Goal: Communication & Community: Answer question/provide support

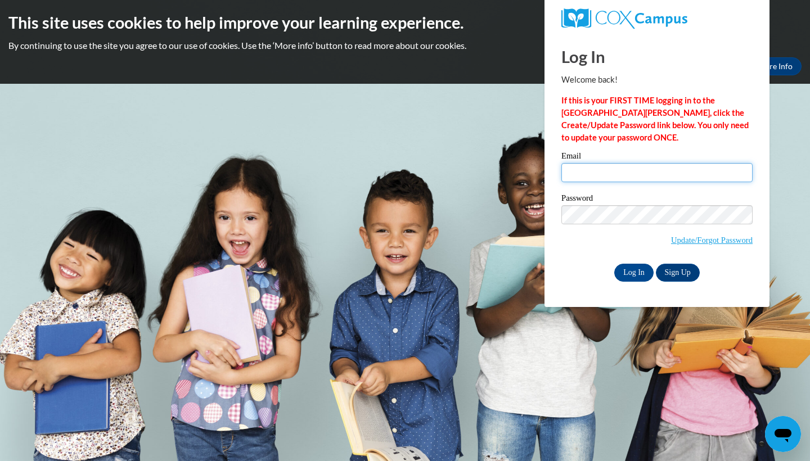
type input "[EMAIL_ADDRESS][DOMAIN_NAME]"
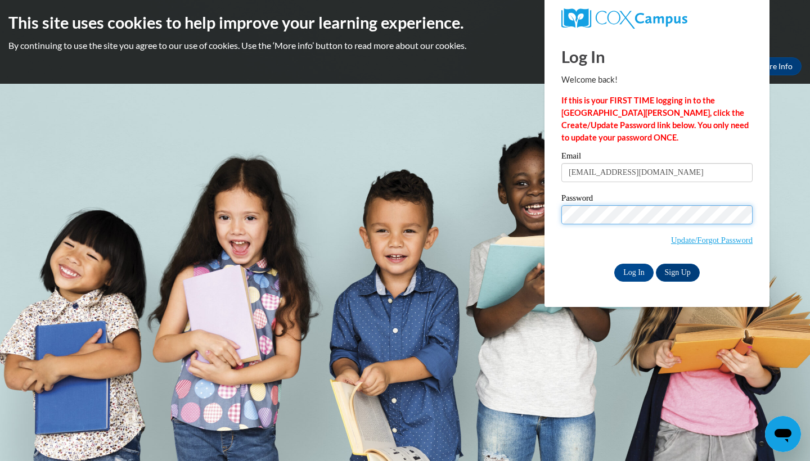
click at [633, 271] on input "Log In" at bounding box center [633, 273] width 39 height 18
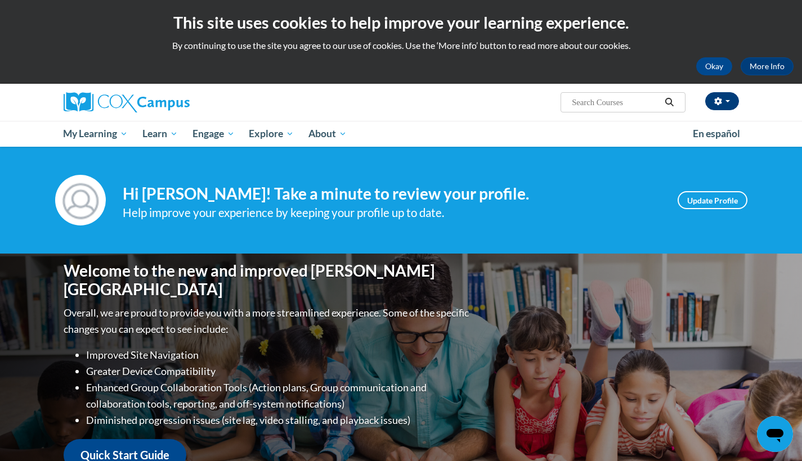
click at [732, 106] on button "button" at bounding box center [722, 101] width 34 height 18
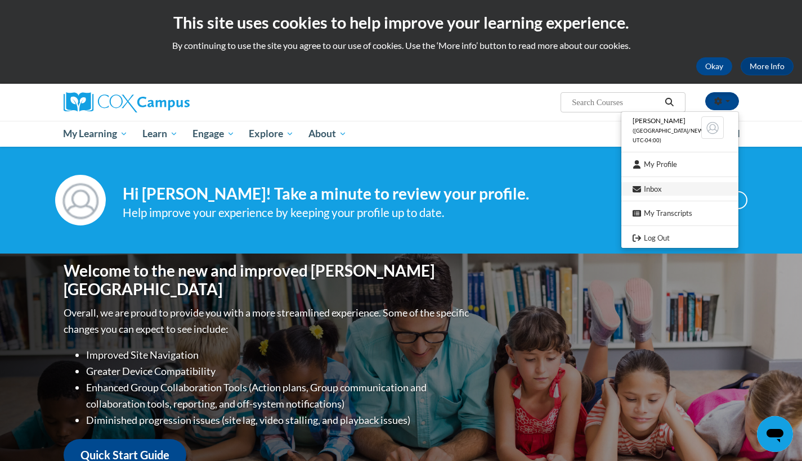
click at [658, 187] on link "Inbox" at bounding box center [679, 189] width 117 height 14
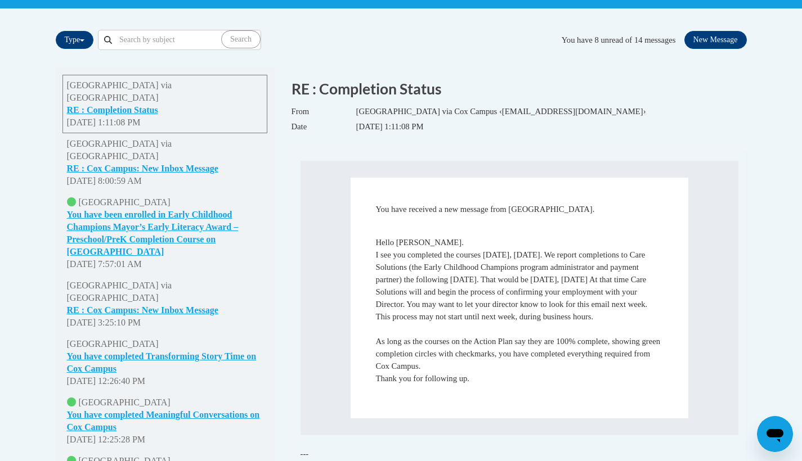
scroll to position [217, 0]
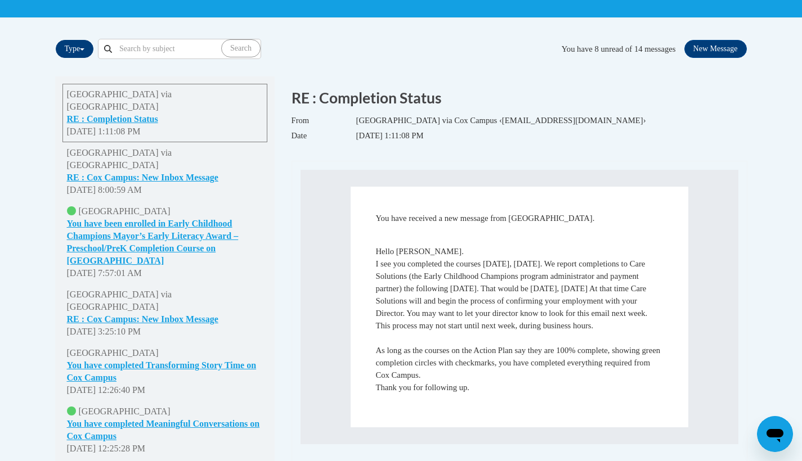
click at [85, 51] on button "Type" at bounding box center [75, 49] width 38 height 18
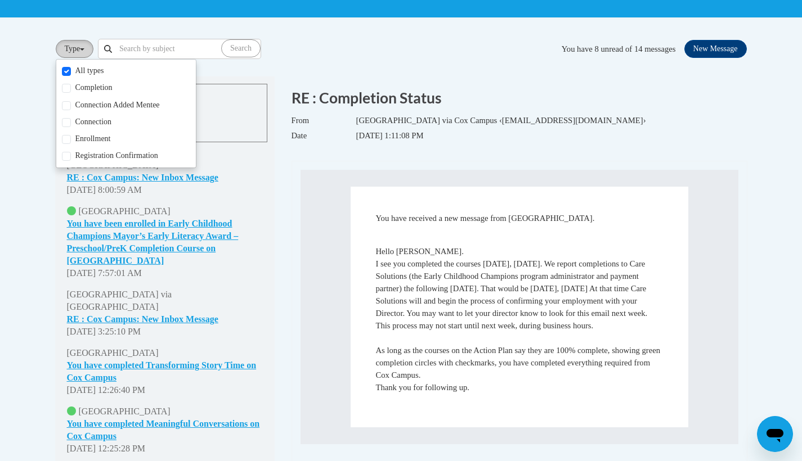
click at [85, 52] on button "Type" at bounding box center [75, 49] width 38 height 18
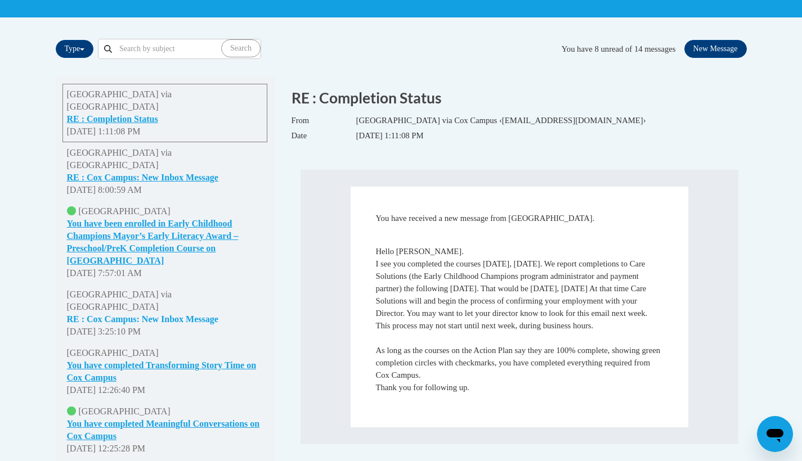
click at [198, 313] on button "RE : Cox Campus: New Inbox Message" at bounding box center [142, 319] width 151 height 12
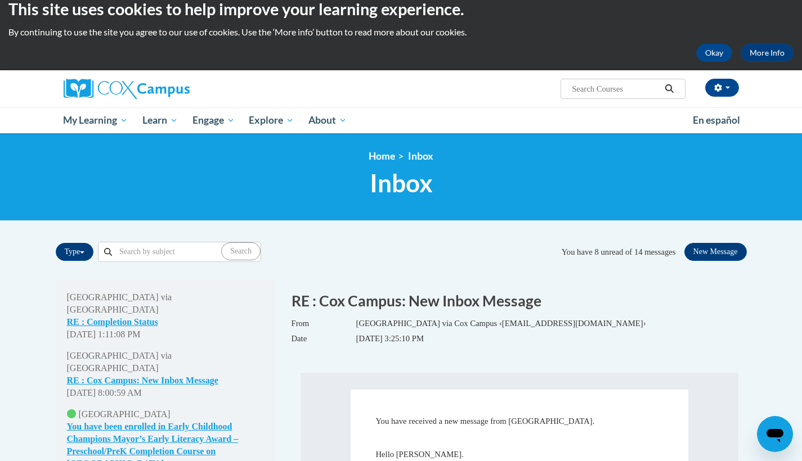
scroll to position [15, 0]
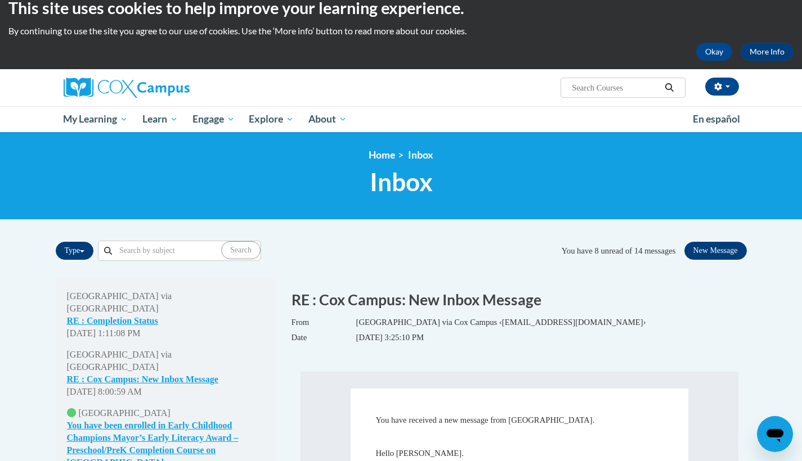
click at [88, 251] on button "Type" at bounding box center [75, 251] width 38 height 18
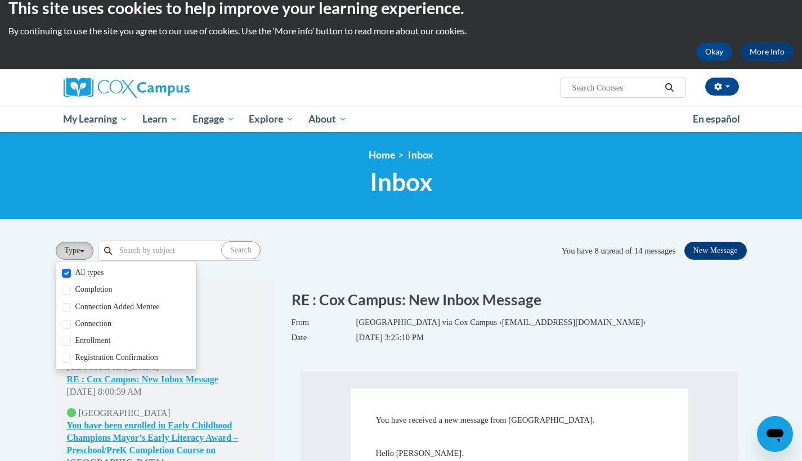
click at [88, 251] on button "Type" at bounding box center [75, 251] width 38 height 18
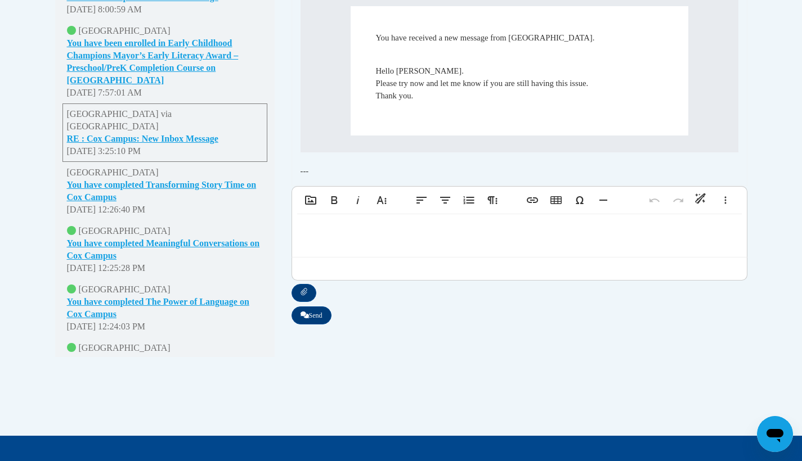
scroll to position [388, 0]
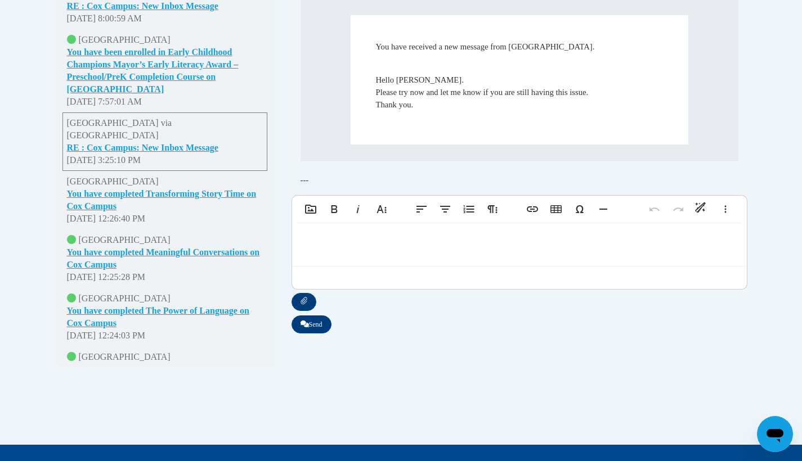
click at [306, 180] on span "You have received a new message from Trina Heath. Hello Dajané. Please try now …" at bounding box center [519, 91] width 438 height 186
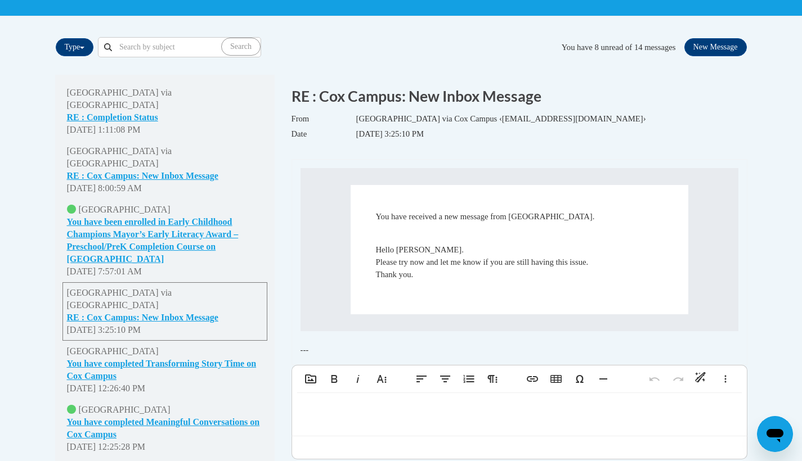
scroll to position [183, 0]
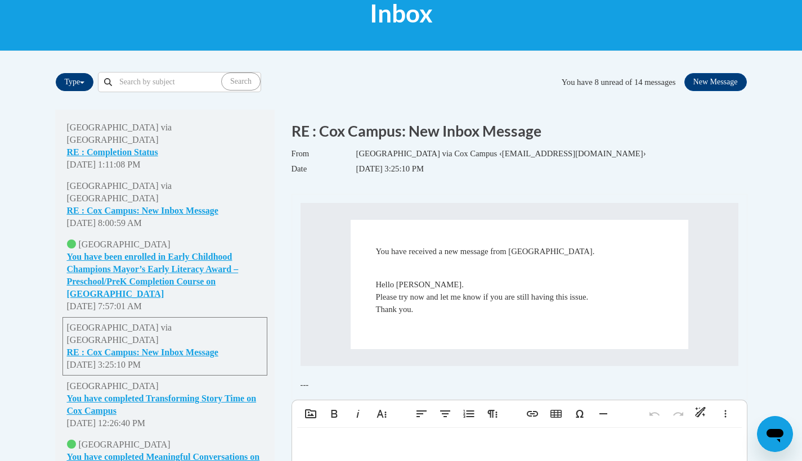
click at [84, 82] on span "button" at bounding box center [82, 83] width 4 height 2
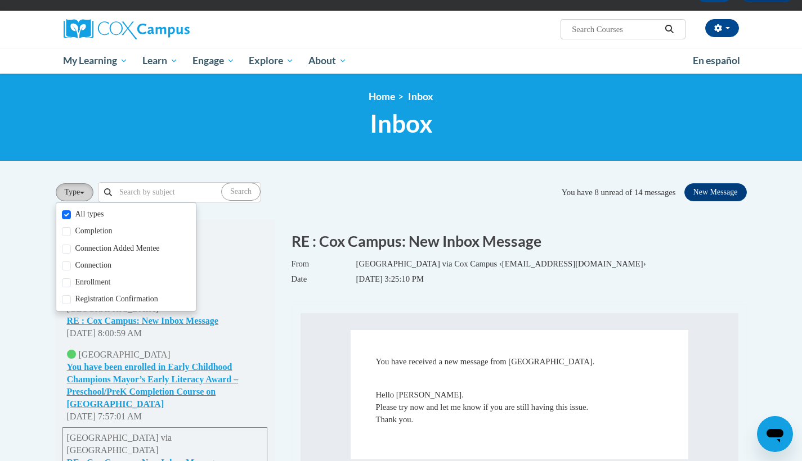
scroll to position [41, 0]
